Goal: Task Accomplishment & Management: Manage account settings

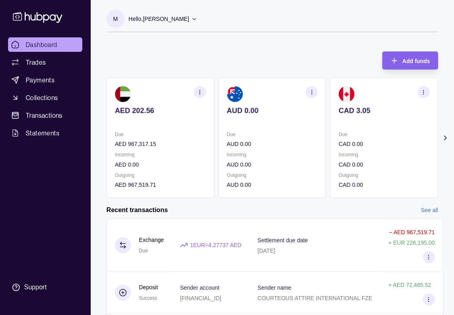
click at [30, 123] on ul "Dashboard Trades Payments Collections Transactions Statements" at bounding box center [45, 88] width 74 height 103
click at [37, 116] on span "Transactions" at bounding box center [44, 115] width 37 height 10
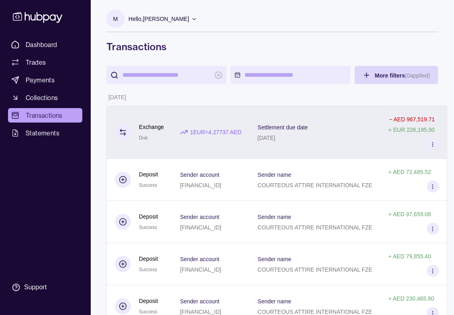
click at [431, 122] on p "− AED 967,519.71" at bounding box center [412, 119] width 46 height 6
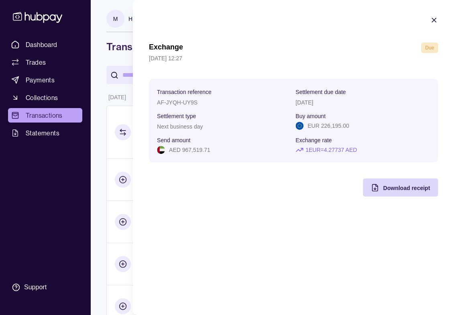
click at [435, 20] on icon "button" at bounding box center [434, 20] width 8 height 8
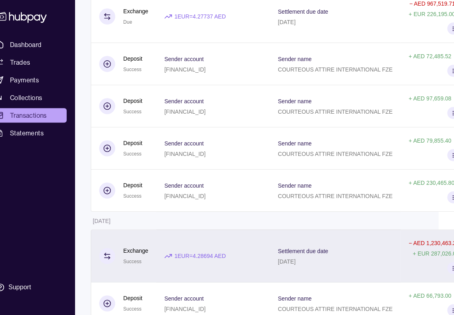
scroll to position [0, 16]
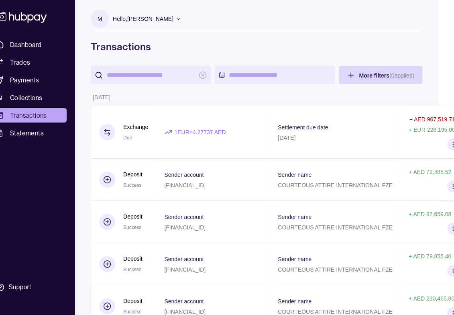
click at [180, 19] on icon at bounding box center [179, 19] width 4 height 2
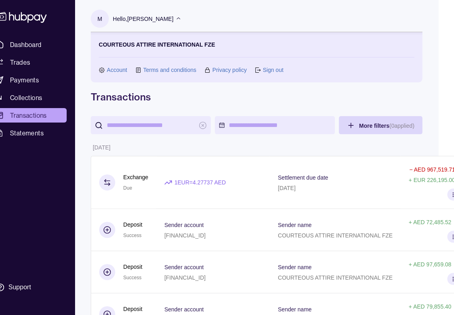
click at [274, 71] on link "Sign out" at bounding box center [272, 69] width 20 height 9
